Goal: Go to known website: Access a specific website the user already knows

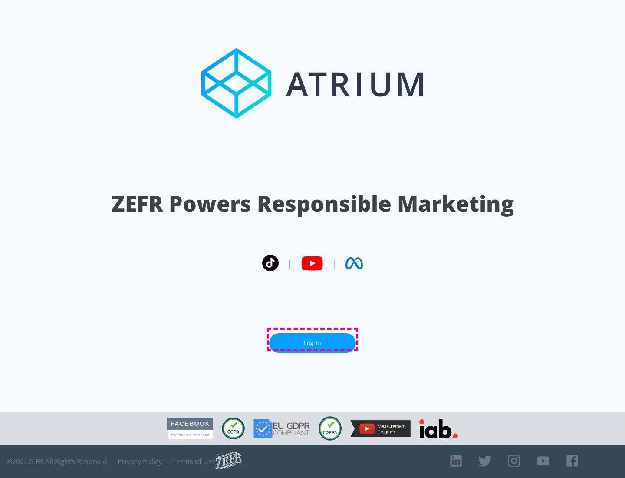
click at [313, 339] on link "Log In" at bounding box center [312, 343] width 87 height 20
